Goal: Information Seeking & Learning: Learn about a topic

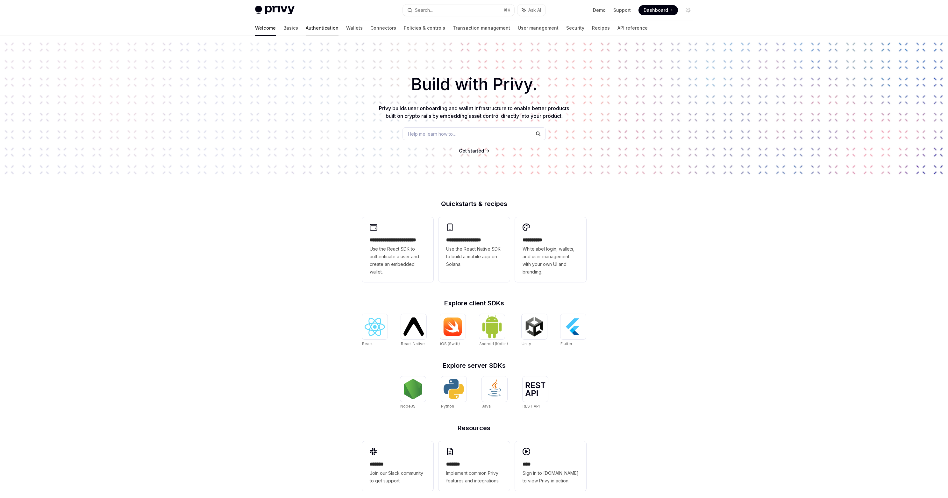
click at [306, 30] on link "Authentication" at bounding box center [322, 27] width 33 height 15
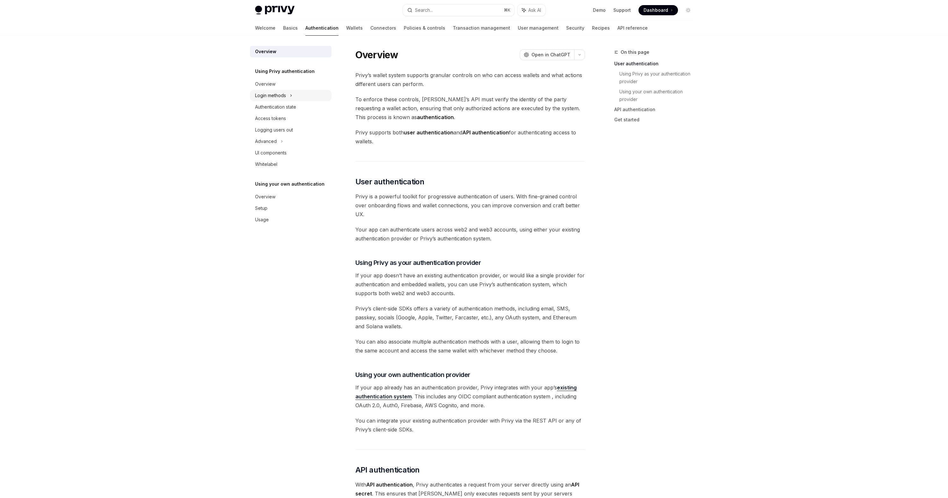
click at [277, 98] on div "Login methods" at bounding box center [270, 96] width 31 height 8
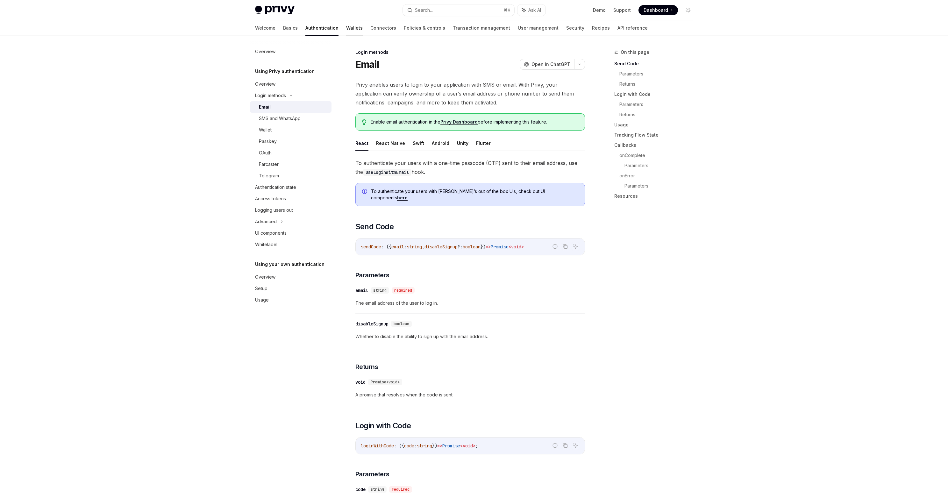
click at [346, 30] on link "Wallets" at bounding box center [354, 27] width 17 height 15
type textarea "*"
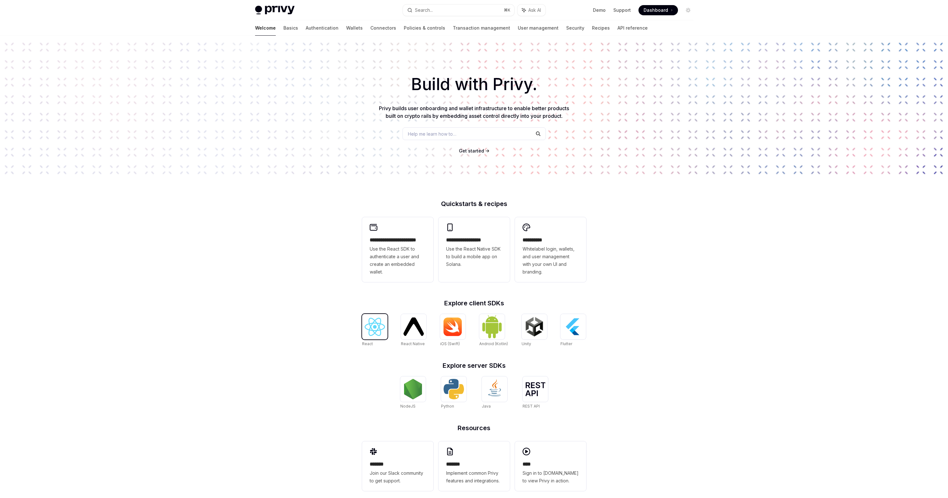
click at [377, 324] on img at bounding box center [375, 327] width 20 height 18
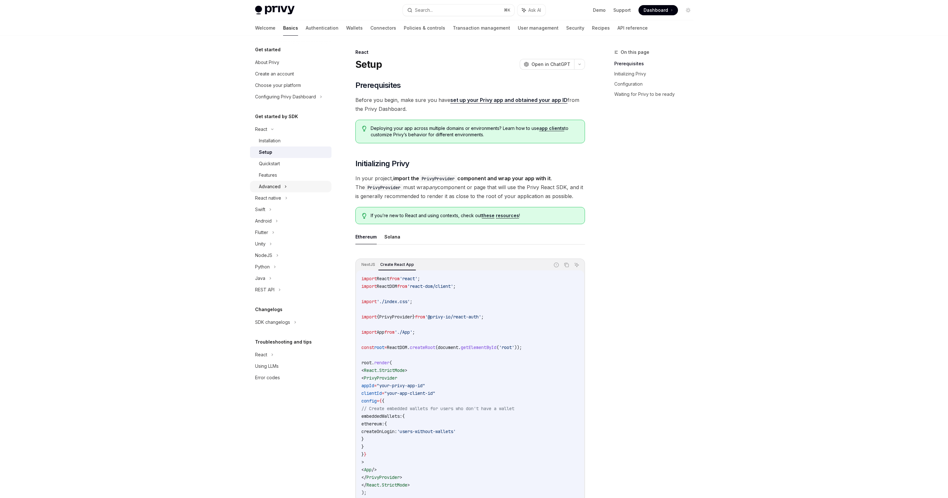
click at [280, 185] on div "Advanced" at bounding box center [291, 186] width 82 height 11
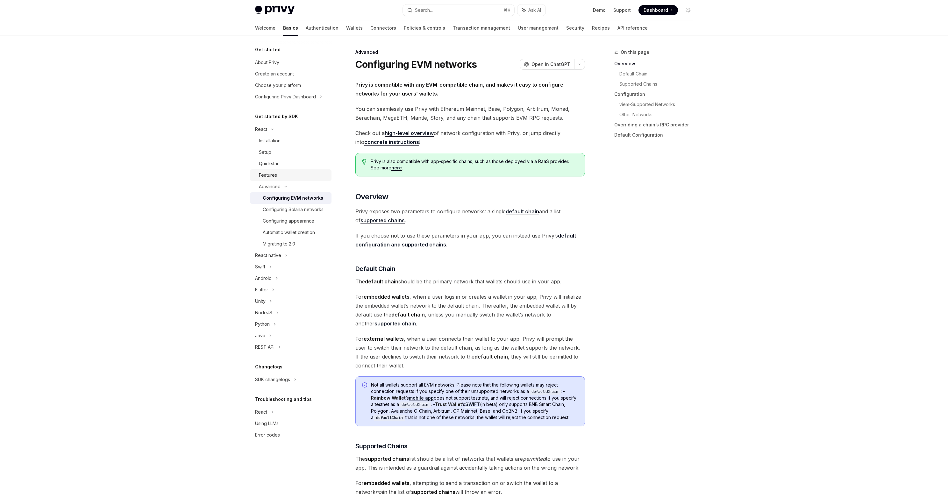
click at [267, 175] on div "Features" at bounding box center [268, 175] width 18 height 8
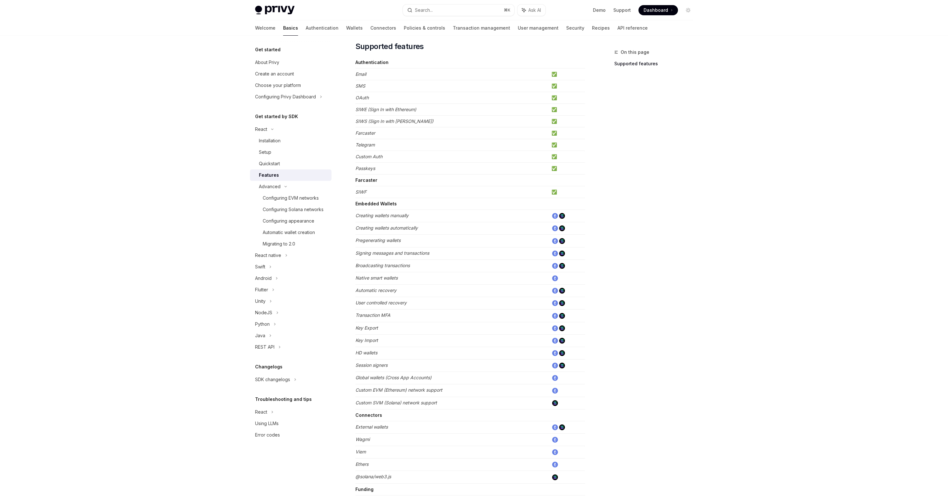
scroll to position [78, 0]
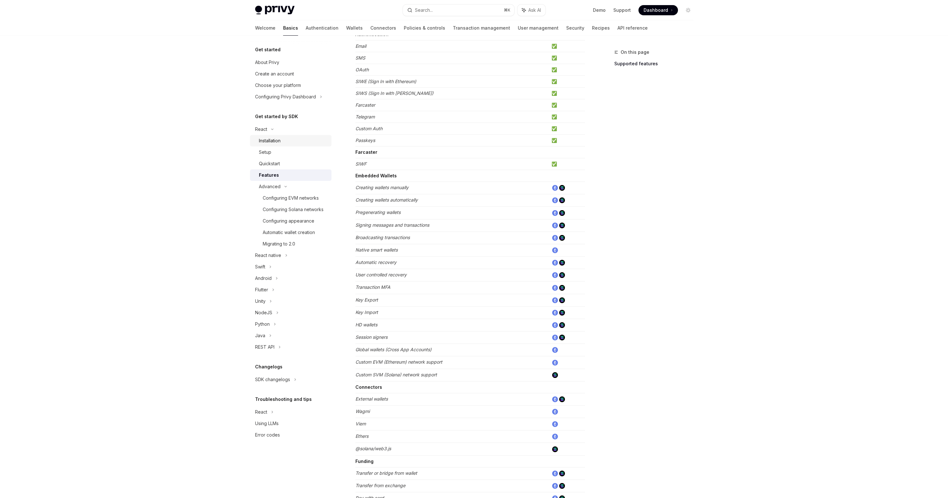
click at [269, 142] on div "Installation" at bounding box center [270, 141] width 22 height 8
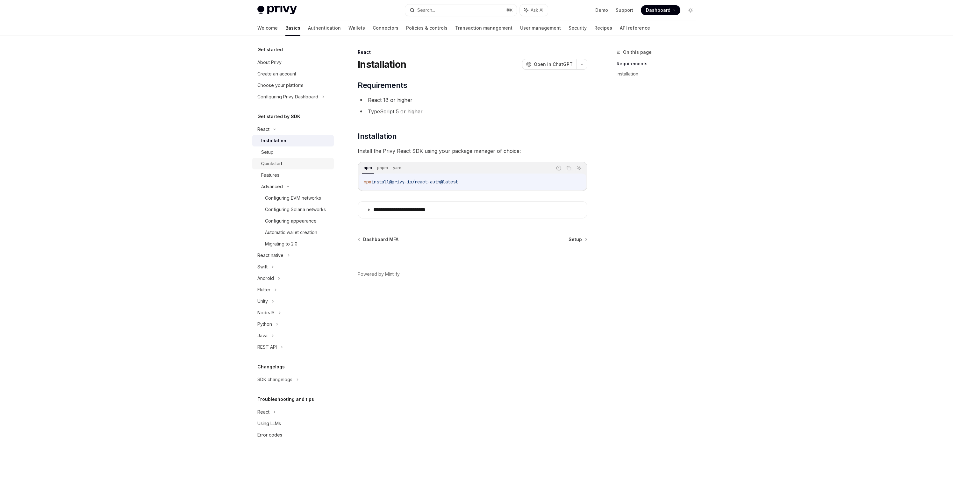
click at [269, 161] on div "Quickstart" at bounding box center [271, 164] width 21 height 8
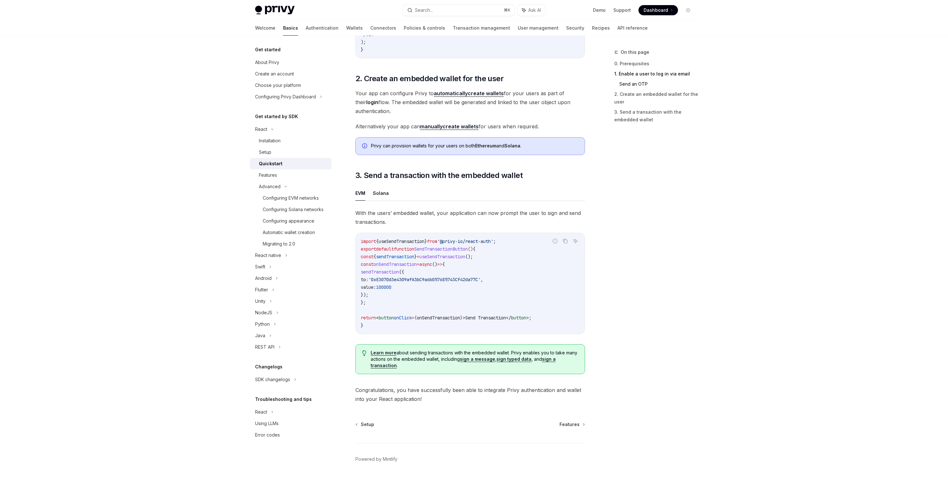
scroll to position [428, 0]
click at [264, 178] on div "Features" at bounding box center [268, 175] width 18 height 8
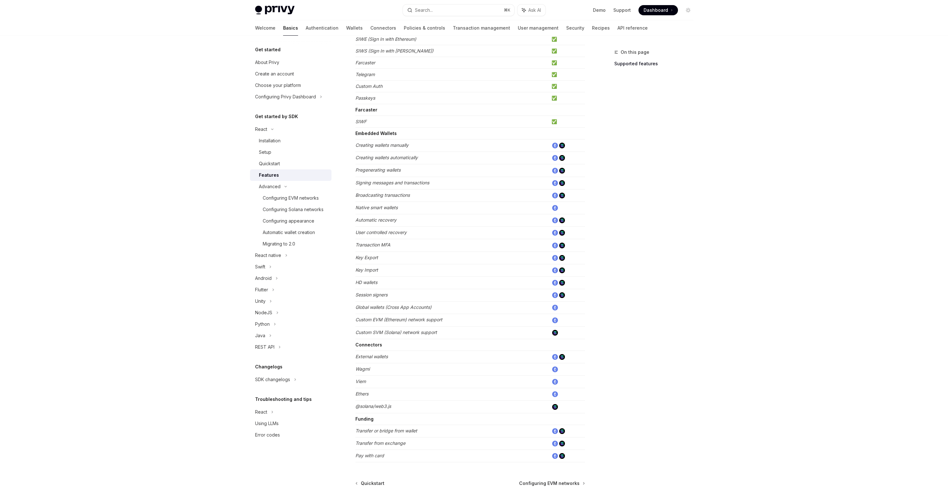
scroll to position [88, 0]
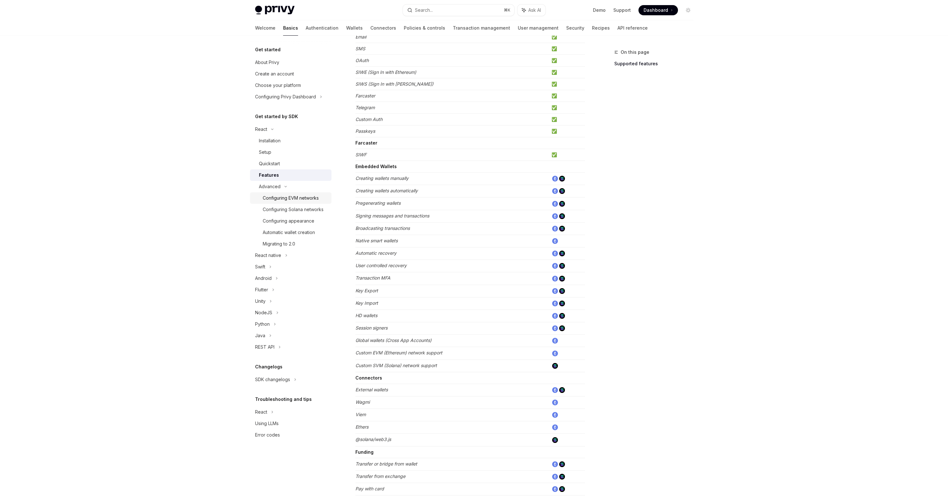
click at [284, 198] on div "Configuring EVM networks" at bounding box center [291, 198] width 56 height 8
type textarea "*"
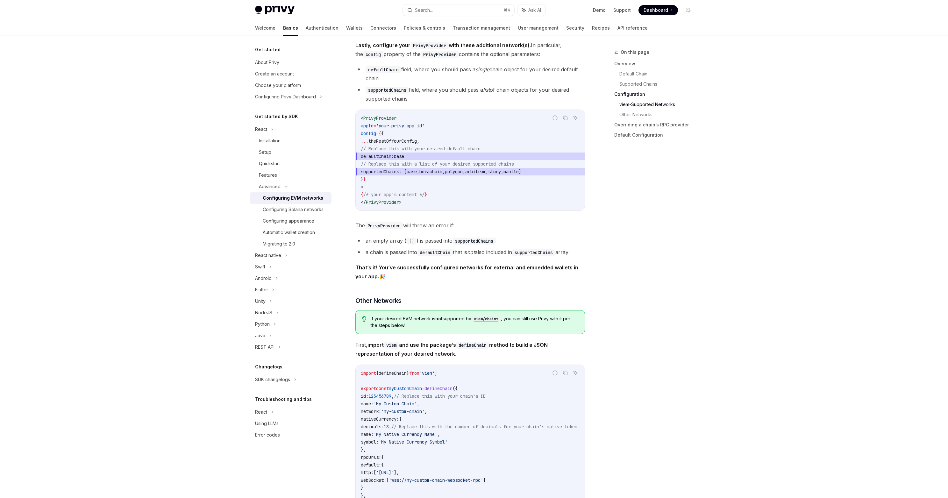
scroll to position [931, 0]
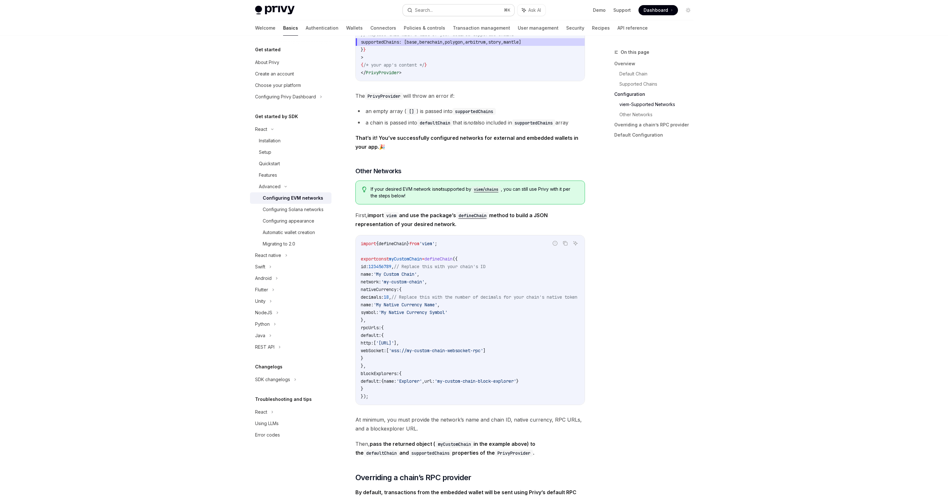
click at [461, 10] on button "Search... ⌘ K" at bounding box center [459, 9] width 112 height 11
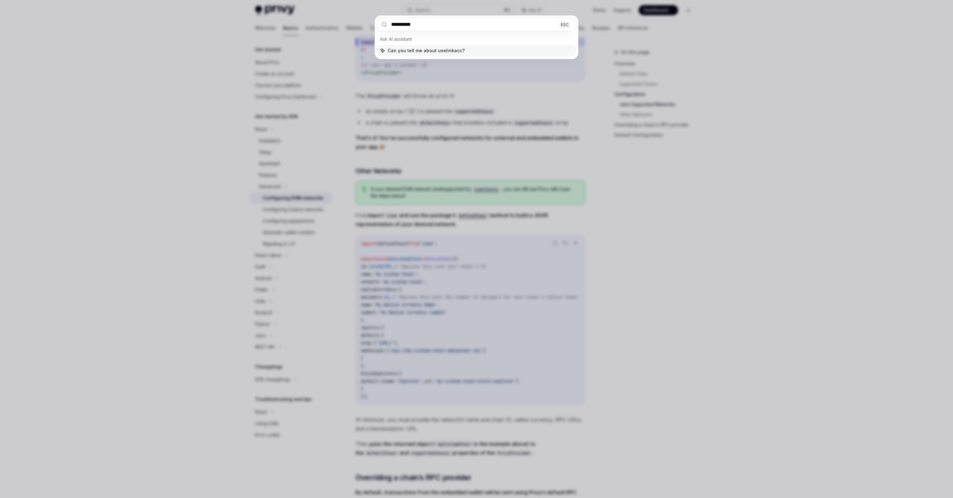
type input "**********"
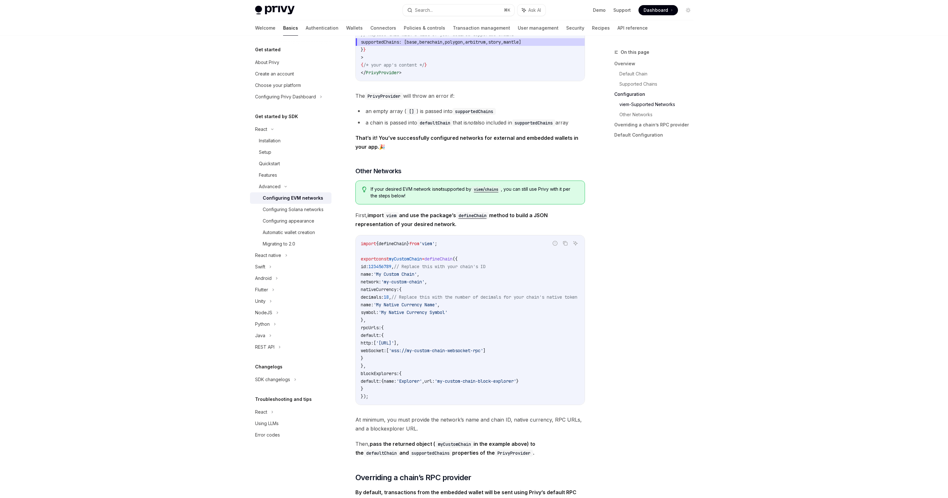
type textarea "*"
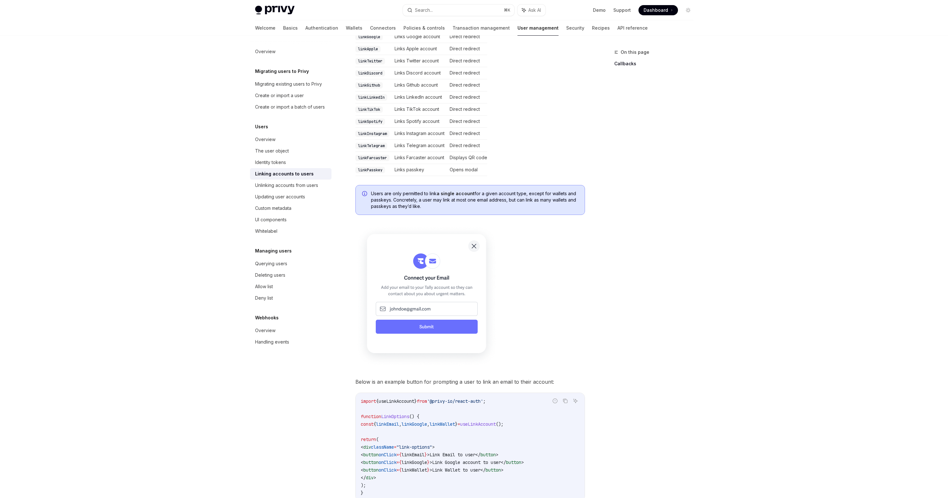
scroll to position [129, 0]
